Goal: Information Seeking & Learning: Find contact information

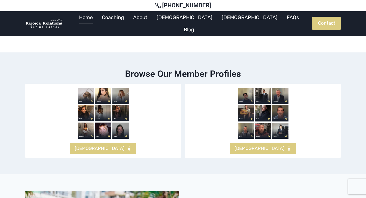
scroll to position [262, 0]
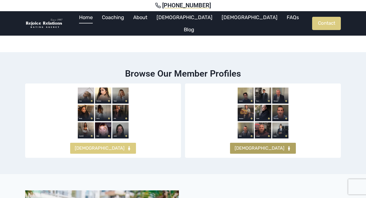
click at [258, 144] on span "MALES" at bounding box center [259, 147] width 50 height 7
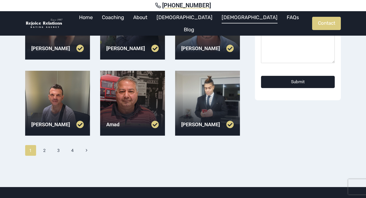
scroll to position [161, 0]
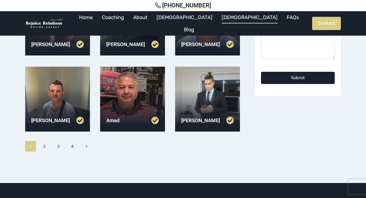
click at [208, 108] on div at bounding box center [207, 99] width 65 height 65
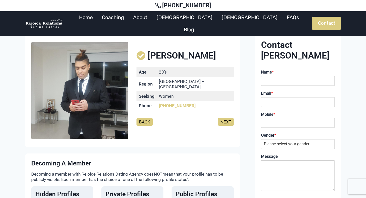
scroll to position [19, 0]
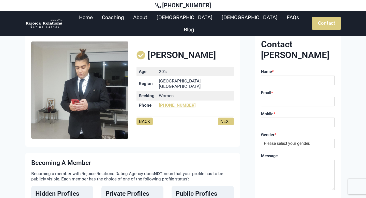
click at [227, 118] on link "NEXT" at bounding box center [226, 121] width 16 height 8
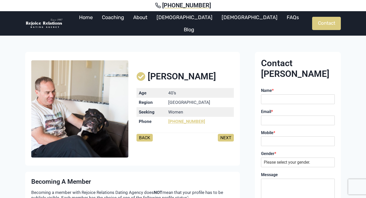
click at [150, 139] on link "BACK" at bounding box center [144, 138] width 16 height 8
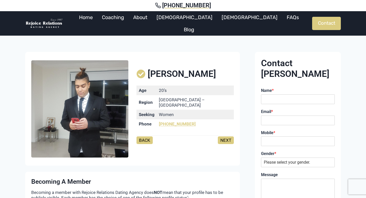
click at [143, 136] on link "BACK" at bounding box center [144, 140] width 16 height 8
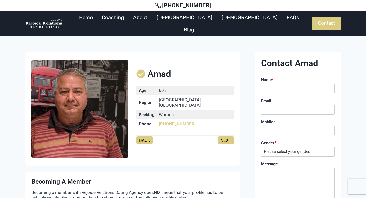
click at [143, 136] on link "BACK" at bounding box center [144, 140] width 16 height 8
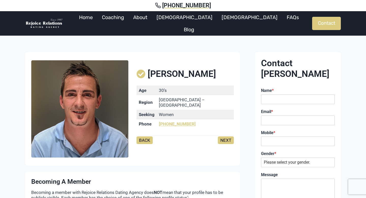
click at [143, 136] on link "BACK" at bounding box center [144, 140] width 16 height 8
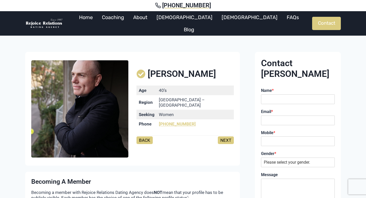
click at [143, 136] on link "BACK" at bounding box center [144, 140] width 16 height 8
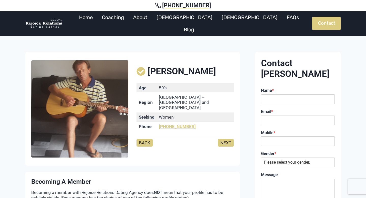
click at [143, 135] on div "Graham Age 50’s Region Sydney – Baulkham Hills and Hawkesbury Seeking Women Pho…" at bounding box center [184, 108] width 97 height 101
click at [144, 140] on link "BACK" at bounding box center [144, 143] width 16 height 8
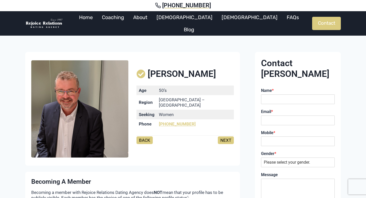
click at [144, 137] on link "BACK" at bounding box center [144, 140] width 16 height 8
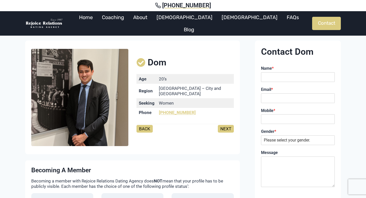
scroll to position [10, 0]
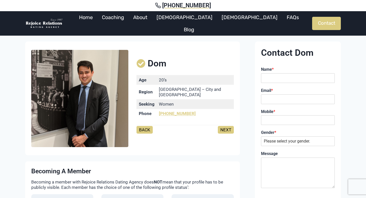
click at [152, 67] on span "Dom" at bounding box center [156, 63] width 19 height 11
click at [166, 67] on span "Dom" at bounding box center [156, 63] width 19 height 11
click at [91, 82] on img at bounding box center [79, 98] width 97 height 97
click at [224, 126] on link "NEXT" at bounding box center [226, 130] width 16 height 8
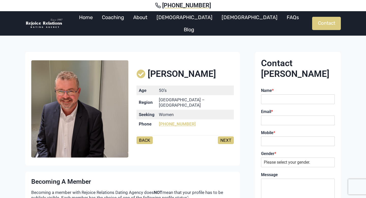
click at [228, 137] on link "NEXT" at bounding box center [226, 140] width 16 height 8
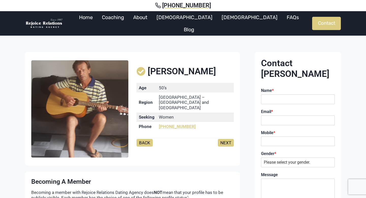
click at [142, 143] on link "BACK" at bounding box center [144, 143] width 16 height 8
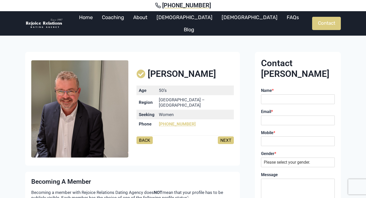
click at [142, 143] on div "BACK NEXT" at bounding box center [184, 142] width 97 height 11
click at [187, 21] on link "[DEMOGRAPHIC_DATA]" at bounding box center [184, 17] width 65 height 12
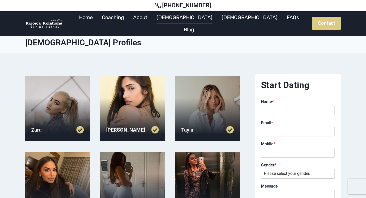
click at [51, 115] on div at bounding box center [57, 108] width 65 height 65
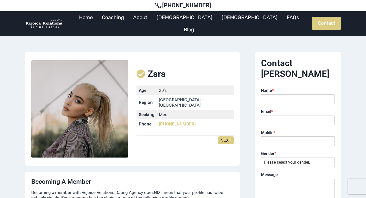
click at [223, 136] on link "NEXT" at bounding box center [226, 140] width 16 height 8
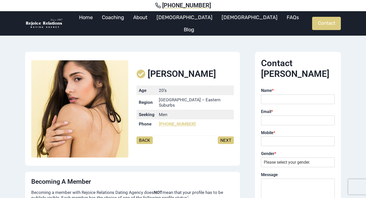
click at [223, 136] on link "NEXT" at bounding box center [226, 140] width 16 height 8
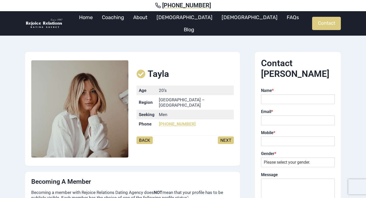
click at [223, 136] on link "NEXT" at bounding box center [226, 140] width 16 height 8
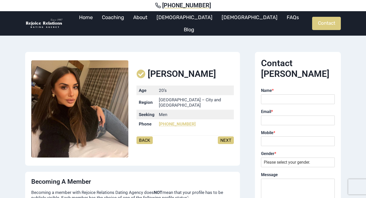
click at [223, 138] on link "NEXT" at bounding box center [226, 140] width 16 height 8
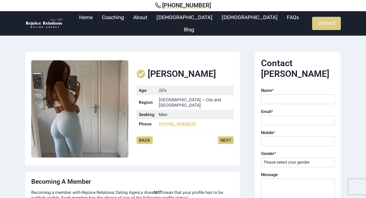
click at [223, 136] on link "NEXT" at bounding box center [226, 140] width 16 height 8
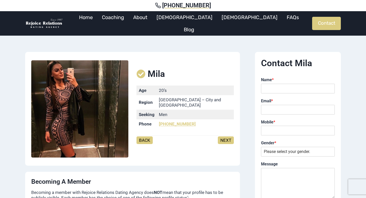
click at [223, 136] on link "NEXT" at bounding box center [226, 140] width 16 height 8
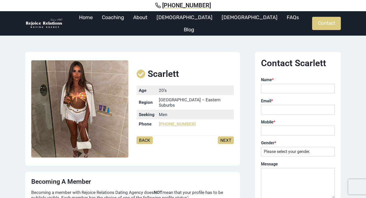
click at [223, 136] on link "NEXT" at bounding box center [226, 140] width 16 height 8
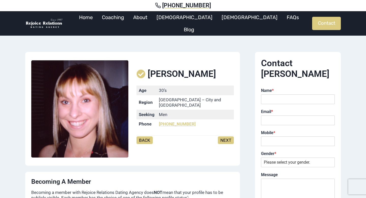
click at [223, 136] on link "NEXT" at bounding box center [226, 140] width 16 height 8
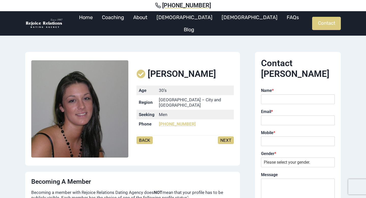
click at [223, 136] on link "NEXT" at bounding box center [226, 140] width 16 height 8
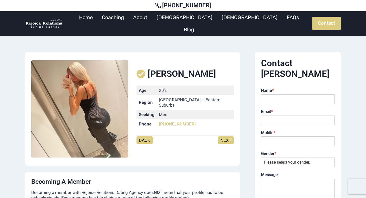
click at [223, 136] on link "NEXT" at bounding box center [226, 140] width 16 height 8
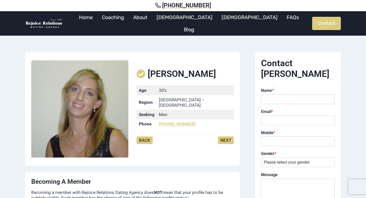
click at [228, 137] on link "NEXT" at bounding box center [226, 140] width 16 height 8
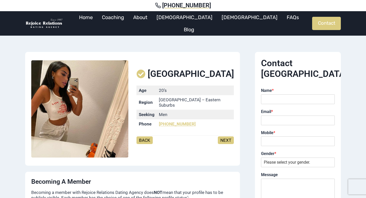
click at [227, 138] on link "NEXT" at bounding box center [226, 140] width 16 height 8
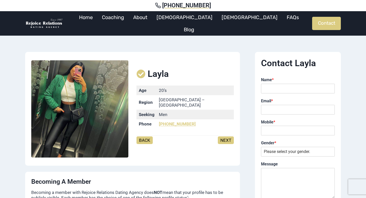
click at [227, 138] on link "NEXT" at bounding box center [226, 140] width 16 height 8
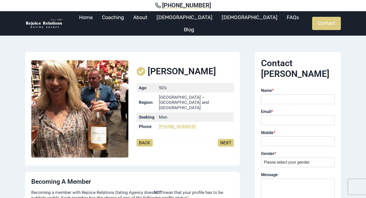
click at [227, 139] on link "NEXT" at bounding box center [226, 143] width 16 height 8
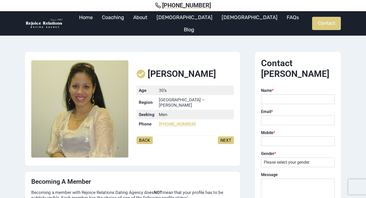
click at [227, 138] on link "NEXT" at bounding box center [226, 140] width 16 height 8
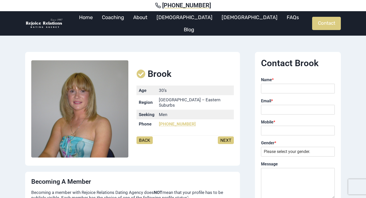
click at [227, 138] on link "NEXT" at bounding box center [226, 140] width 16 height 8
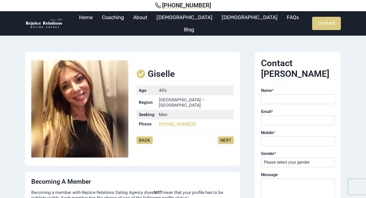
click at [227, 138] on link "NEXT" at bounding box center [226, 140] width 16 height 8
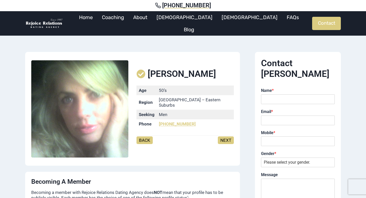
click at [227, 138] on link "NEXT" at bounding box center [226, 140] width 16 height 8
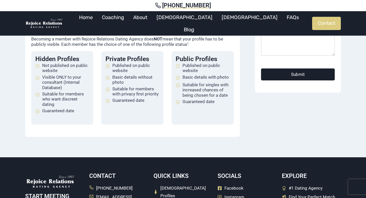
scroll to position [155, 0]
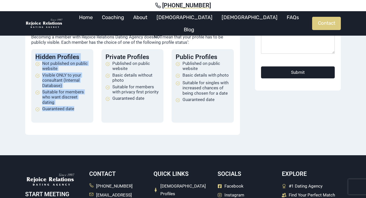
drag, startPoint x: 35, startPoint y: 55, endPoint x: 89, endPoint y: 113, distance: 79.2
click at [89, 113] on div "Hidden Profiles Not published on public website Visible ONLY to your consultant…" at bounding box center [62, 85] width 62 height 73
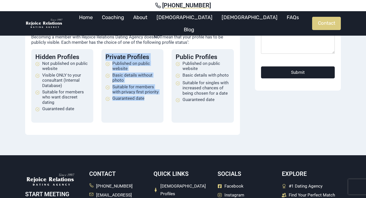
drag, startPoint x: 107, startPoint y: 56, endPoint x: 150, endPoint y: 104, distance: 64.7
click at [150, 104] on div "Private Profiles Published on public website Basic details without photo Suitab…" at bounding box center [132, 85] width 62 height 73
click at [189, 78] on li "Basic details with photo" at bounding box center [202, 75] width 54 height 6
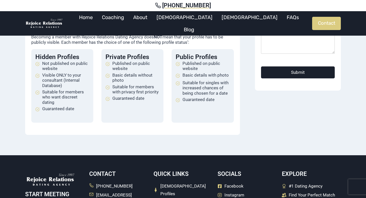
scroll to position [221, 0]
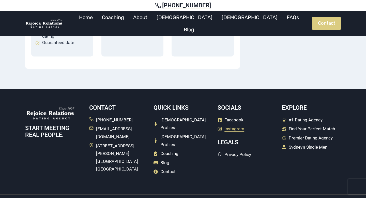
click at [234, 128] on span "Instagram" at bounding box center [234, 129] width 20 height 8
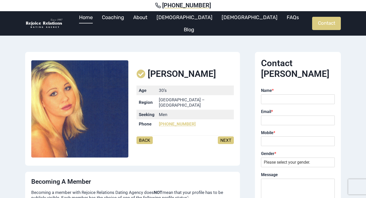
click at [97, 20] on link "Home" at bounding box center [85, 17] width 23 height 12
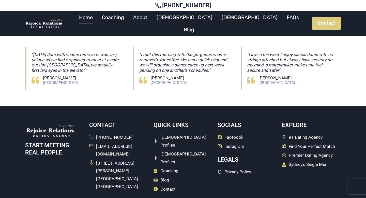
scroll to position [1474, 0]
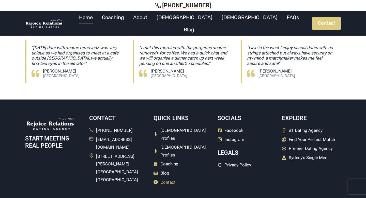
click at [165, 178] on span "Contact" at bounding box center [167, 182] width 15 height 8
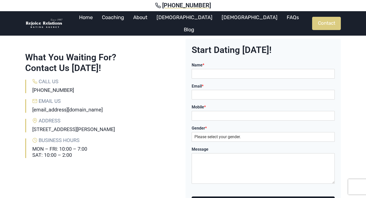
scroll to position [31, 0]
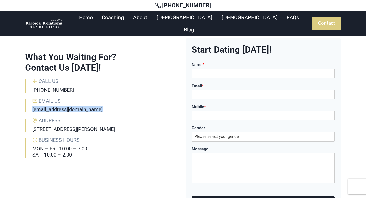
drag, startPoint x: 98, startPoint y: 109, endPoint x: 25, endPoint y: 109, distance: 73.1
click at [25, 110] on div "Email Us [EMAIL_ADDRESS][DOMAIN_NAME]" at bounding box center [102, 105] width 155 height 13
copy link "[EMAIL_ADDRESS][DOMAIN_NAME]"
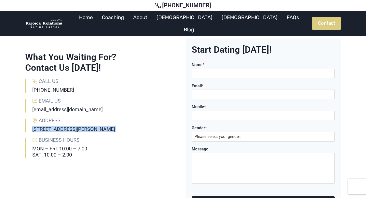
drag, startPoint x: 32, startPoint y: 129, endPoint x: 100, endPoint y: 134, distance: 67.9
click at [100, 134] on div "What You Waiting For? Contact Us [DATE]! Call Us [PHONE_NUMBER] Email Us [EMAIL…" at bounding box center [102, 145] width 155 height 215
click at [19, 135] on div "What You Waiting For? Contact Us [DATE]! Call Us [PHONE_NUMBER] Email Us [EMAIL…" at bounding box center [183, 146] width 366 height 248
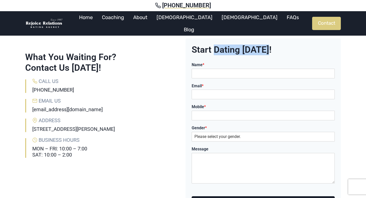
drag, startPoint x: 213, startPoint y: 50, endPoint x: 274, endPoint y: 55, distance: 60.6
click at [274, 55] on h2 "Start Dating [DATE]!" at bounding box center [262, 49] width 143 height 11
click at [196, 51] on h2 "Start Dating [DATE]!" at bounding box center [262, 49] width 143 height 11
drag, startPoint x: 192, startPoint y: 50, endPoint x: 273, endPoint y: 51, distance: 81.5
click at [273, 51] on h2 "Start Dating [DATE]!" at bounding box center [262, 49] width 143 height 11
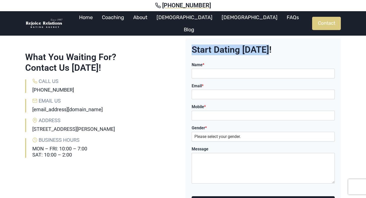
click at [290, 52] on h2 "Start Dating [DATE]!" at bounding box center [262, 49] width 143 height 11
